Goal: Register for event/course

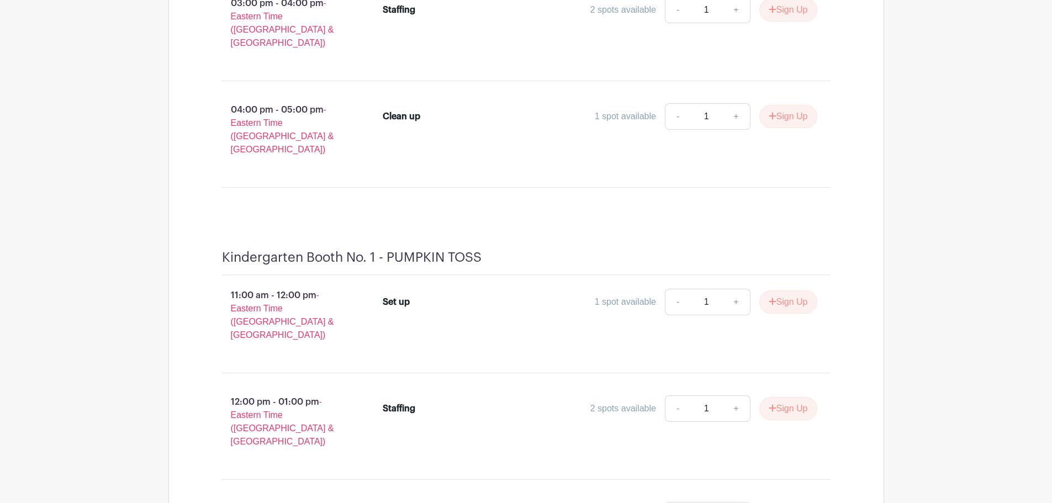
scroll to position [1823, 0]
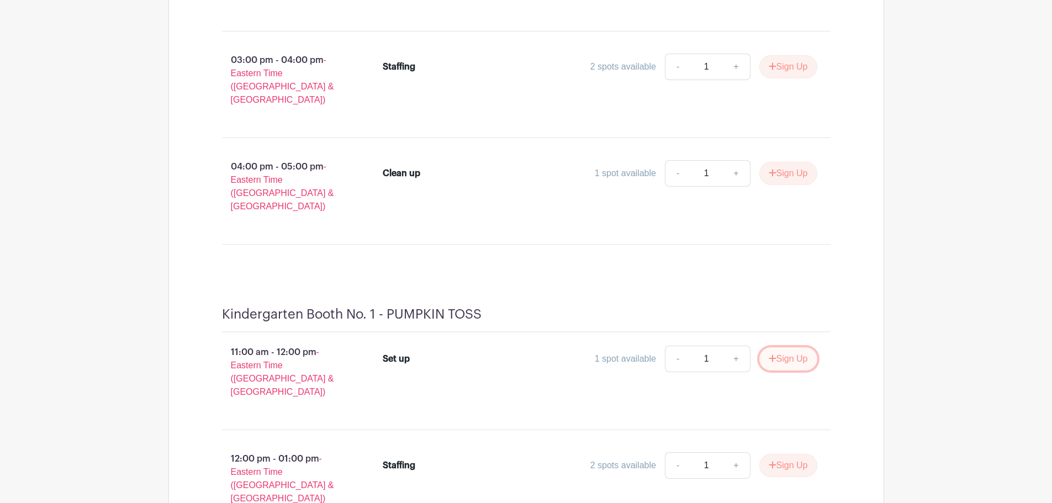
click at [778, 347] on button "Sign Up" at bounding box center [788, 358] width 58 height 23
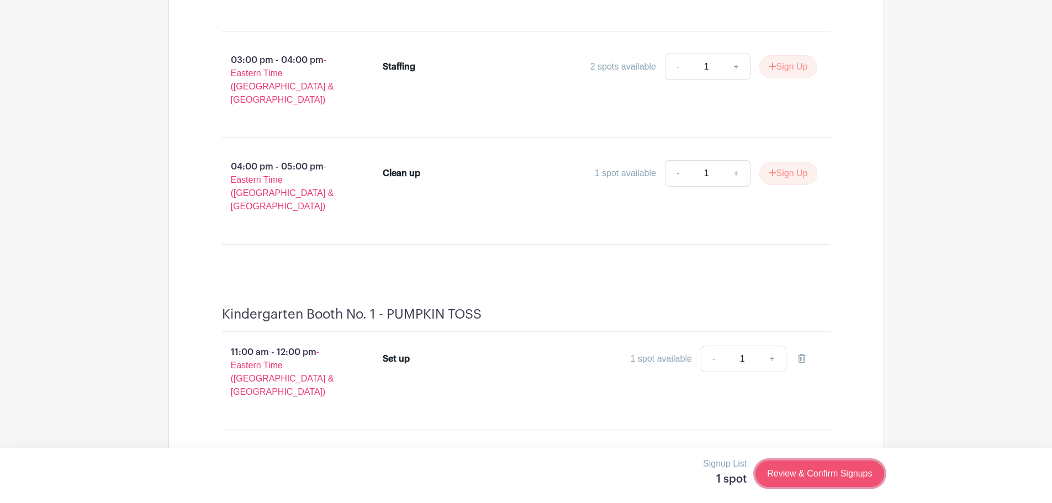
click at [796, 474] on link "Review & Confirm Signups" at bounding box center [820, 474] width 128 height 27
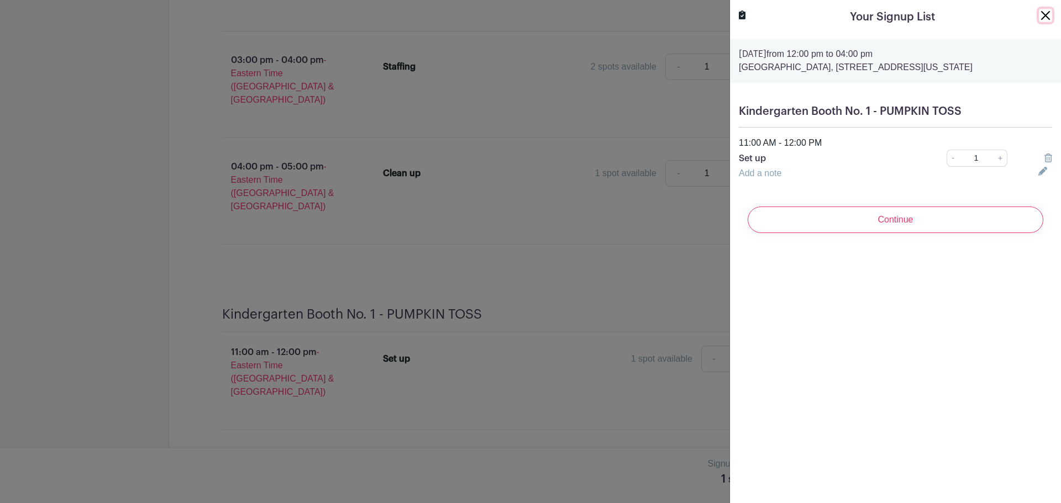
click at [1038, 16] on button "Close" at bounding box center [1044, 15] width 13 height 13
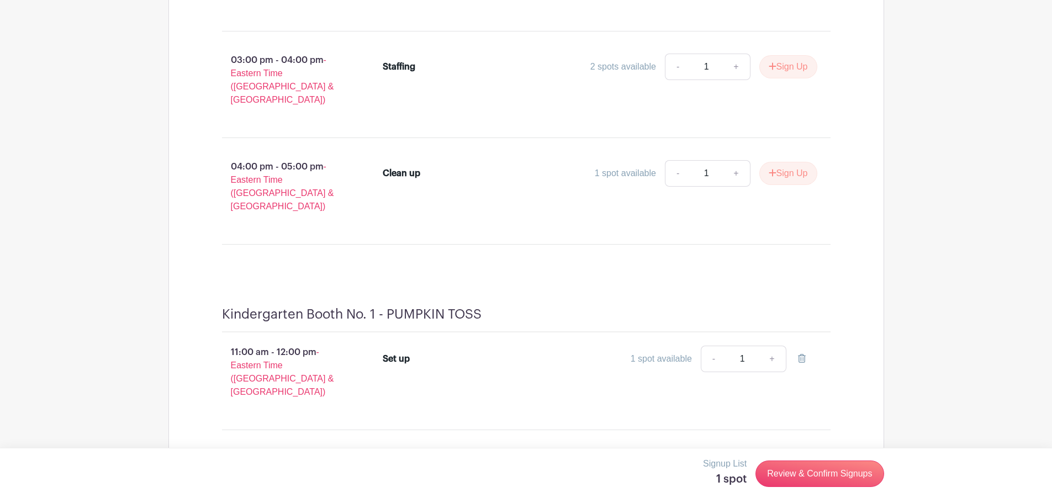
click at [782, 454] on button "Sign Up" at bounding box center [788, 465] width 58 height 23
click at [784, 469] on link "Review & Confirm Signups" at bounding box center [820, 474] width 128 height 27
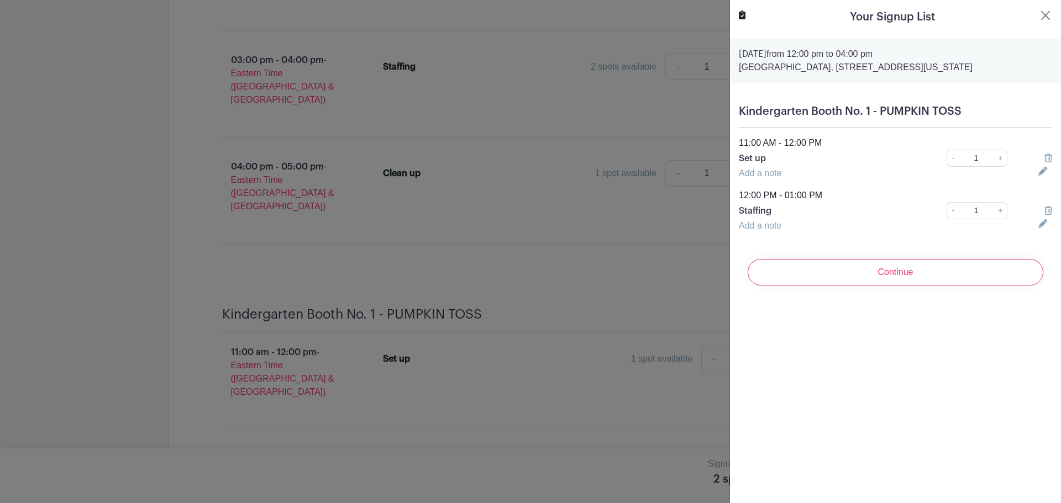
click at [1044, 162] on icon at bounding box center [1048, 158] width 8 height 9
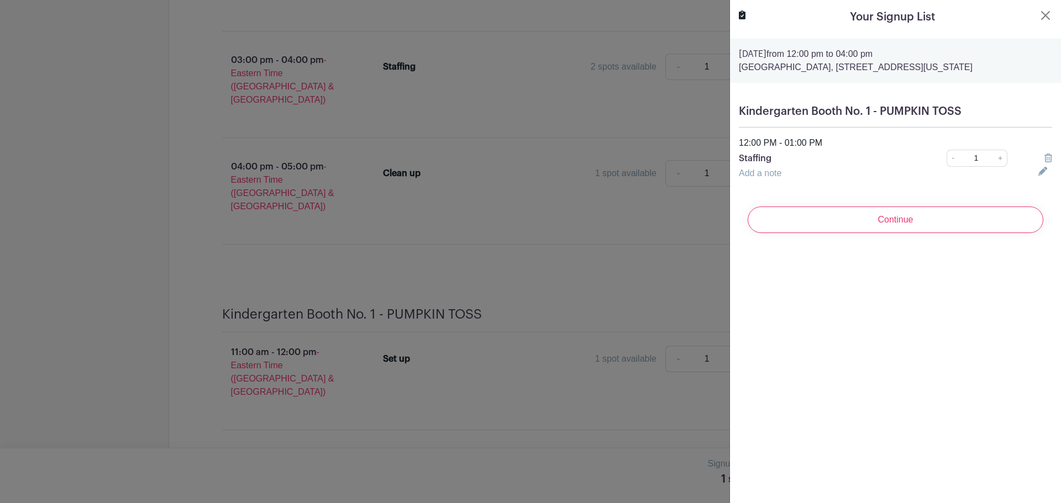
click at [770, 178] on link "Add a note" at bounding box center [760, 172] width 43 height 9
click at [770, 187] on input "text" at bounding box center [882, 180] width 286 height 27
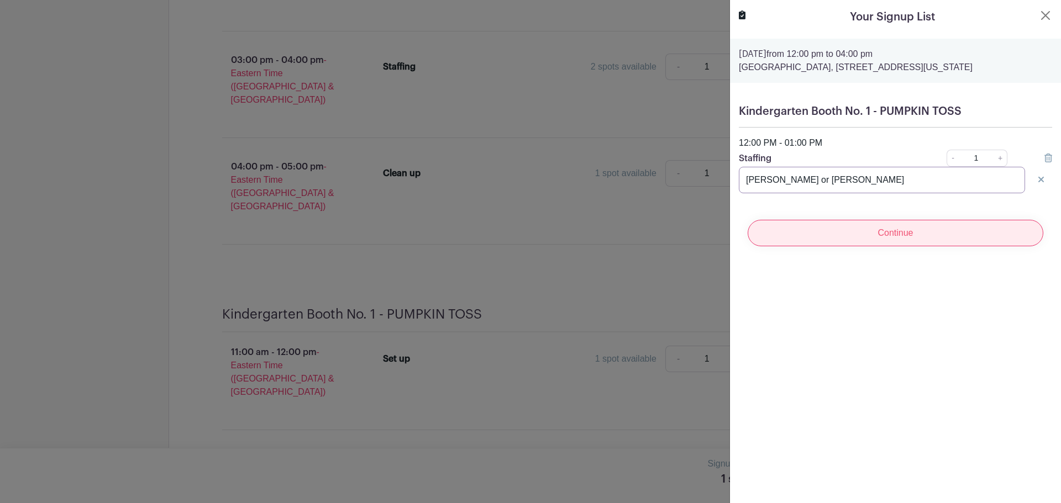
type input "[PERSON_NAME] or [PERSON_NAME]"
click at [817, 243] on input "Continue" at bounding box center [895, 233] width 296 height 27
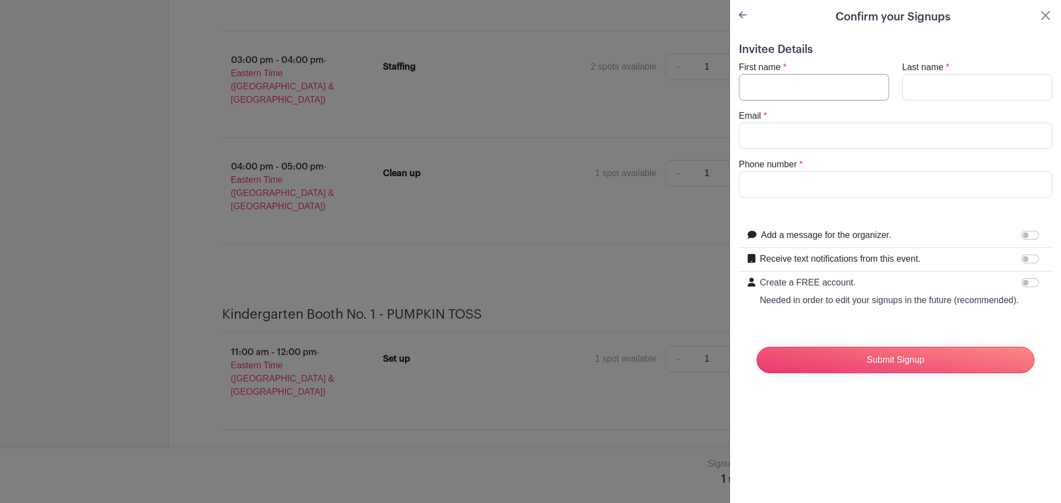
click at [811, 87] on input "First name" at bounding box center [814, 87] width 150 height 27
type input "[PERSON_NAME]"
type input "[PERSON_NAME][EMAIL_ADDRESS][PERSON_NAME][DOMAIN_NAME]"
type input "2025038153"
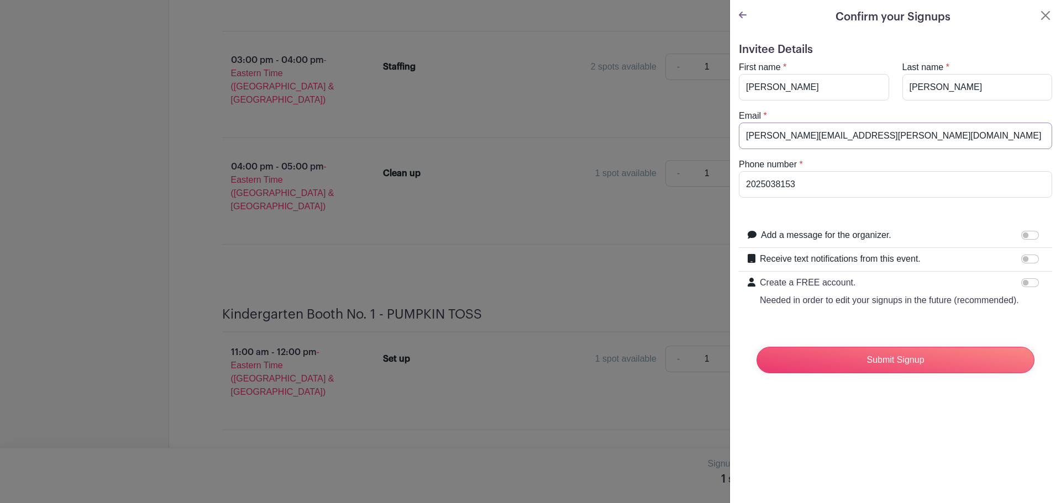
drag, startPoint x: 861, startPoint y: 130, endPoint x: 645, endPoint y: 129, distance: 216.0
type input "[EMAIL_ADDRESS][DOMAIN_NAME]"
type input "6464560773"
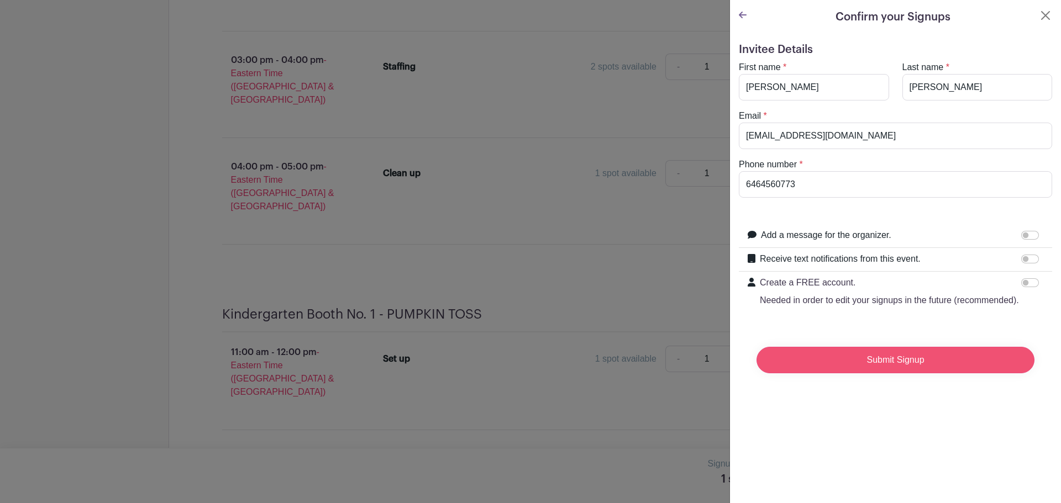
click at [871, 373] on input "Submit Signup" at bounding box center [895, 360] width 278 height 27
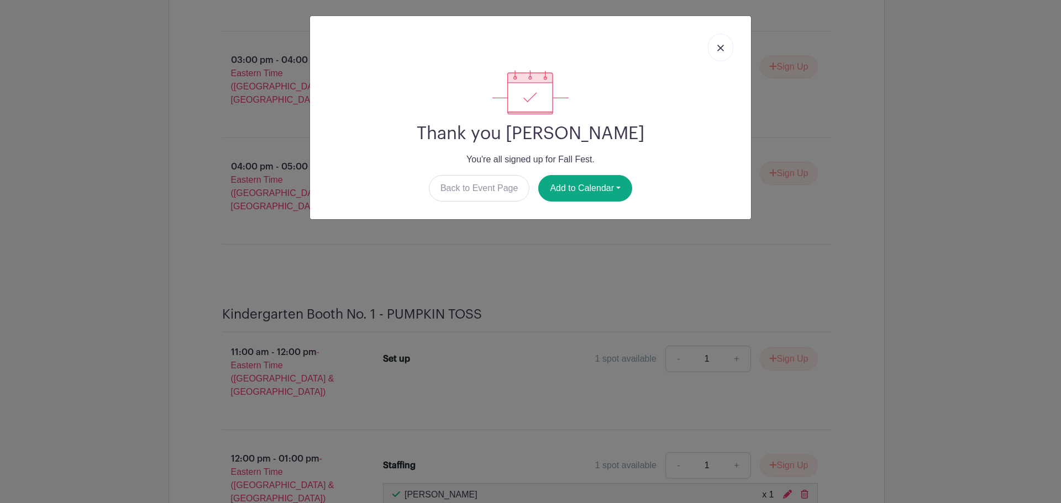
click at [724, 45] on link at bounding box center [720, 48] width 25 height 28
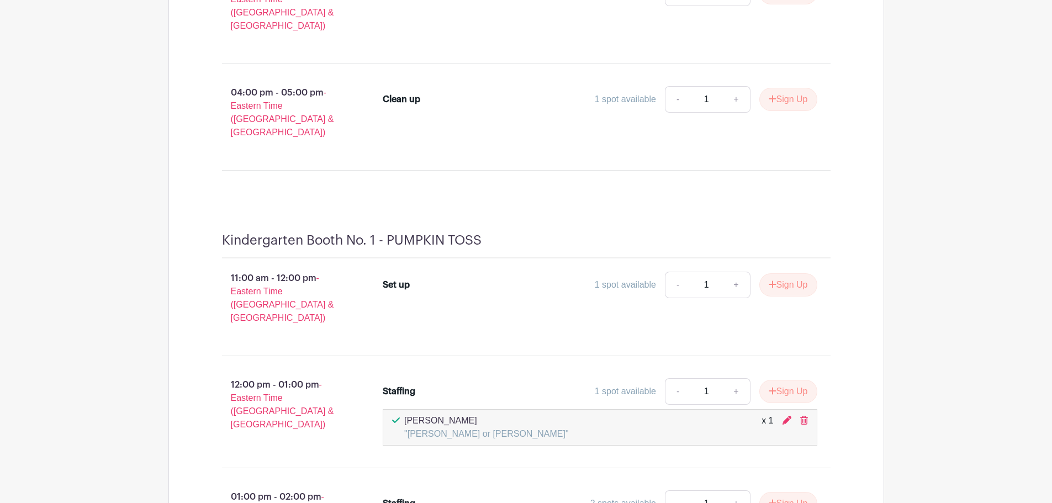
scroll to position [1933, 0]
